Goal: Information Seeking & Learning: Check status

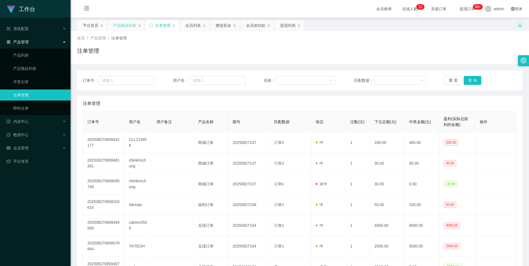
click at [123, 25] on div "产品预设列表" at bounding box center [124, 25] width 23 height 10
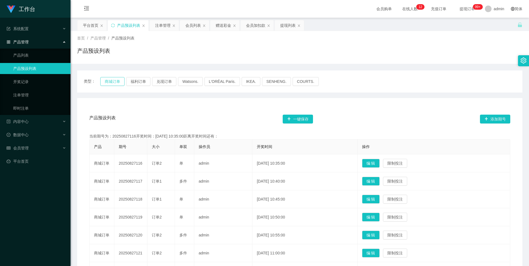
click at [116, 80] on button "商城订单" at bounding box center [112, 81] width 24 height 9
click at [163, 26] on div "注单管理" at bounding box center [162, 25] width 15 height 10
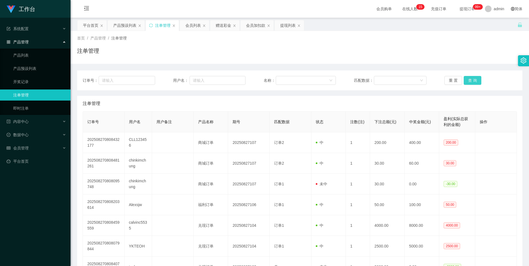
click at [470, 79] on button "查 询" at bounding box center [473, 80] width 18 height 9
click at [467, 79] on button "查 询" at bounding box center [473, 80] width 18 height 9
click at [475, 79] on button "查 询" at bounding box center [473, 80] width 18 height 9
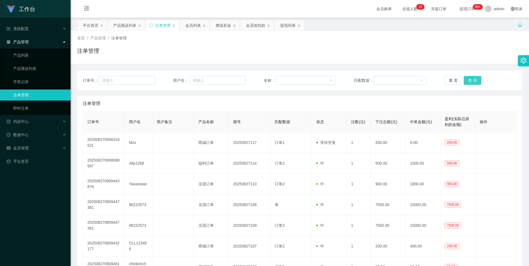
click at [472, 79] on button "查 询" at bounding box center [473, 80] width 18 height 9
click at [469, 82] on button "查 询" at bounding box center [473, 80] width 18 height 9
click at [472, 79] on button "查 询" at bounding box center [473, 80] width 18 height 9
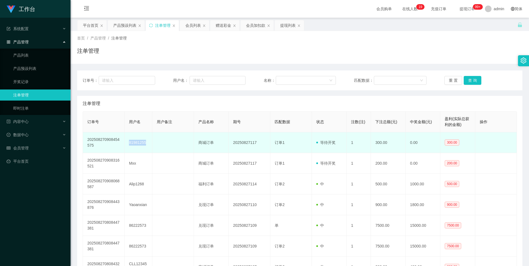
drag, startPoint x: 132, startPoint y: 141, endPoint x: 172, endPoint y: 141, distance: 39.7
click at [172, 141] on tr "202508270908454575 81981255 商城订单 20250827117 订单1 等待开奖 1 300.00 0.00 300.00" at bounding box center [300, 142] width 434 height 21
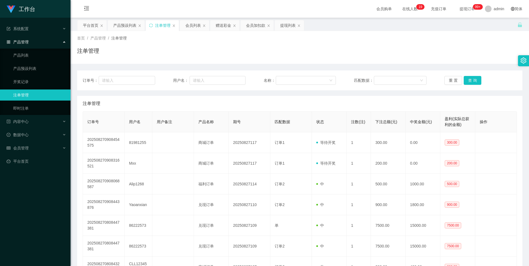
click at [374, 107] on div "注单管理" at bounding box center [300, 103] width 435 height 15
click at [227, 82] on input "text" at bounding box center [218, 80] width 56 height 9
click at [194, 25] on div "会员列表" at bounding box center [193, 25] width 15 height 10
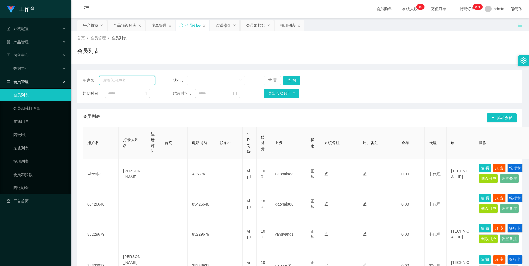
drag, startPoint x: 129, startPoint y: 82, endPoint x: 140, endPoint y: 81, distance: 10.8
click at [129, 82] on input "text" at bounding box center [127, 80] width 56 height 9
paste input "81981255"
type input "81981255"
click at [291, 80] on button "查 询" at bounding box center [292, 80] width 18 height 9
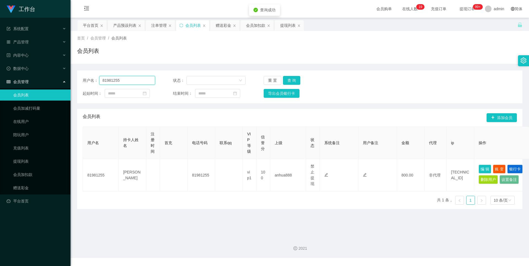
drag, startPoint x: 127, startPoint y: 82, endPoint x: 88, endPoint y: 82, distance: 39.7
click at [87, 82] on div "用户名： 81981255" at bounding box center [119, 80] width 73 height 9
click at [294, 80] on button "查 询" at bounding box center [292, 80] width 18 height 9
